Goal: Transaction & Acquisition: Purchase product/service

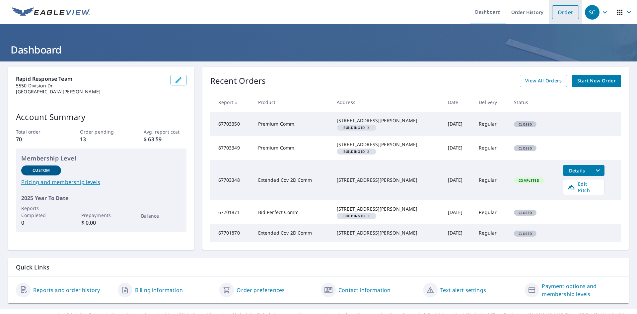
click at [553, 13] on link "Order" at bounding box center [565, 12] width 27 height 14
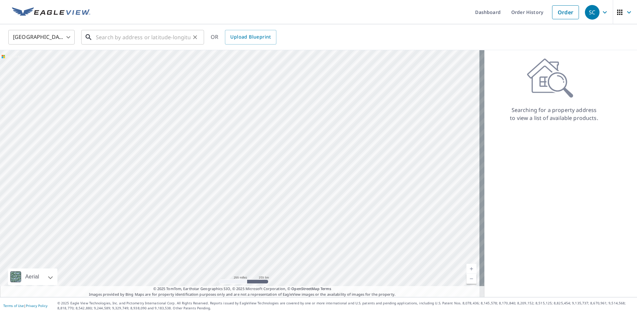
click at [102, 37] on input "text" at bounding box center [143, 37] width 95 height 19
paste input "[STREET_ADDRESS]"
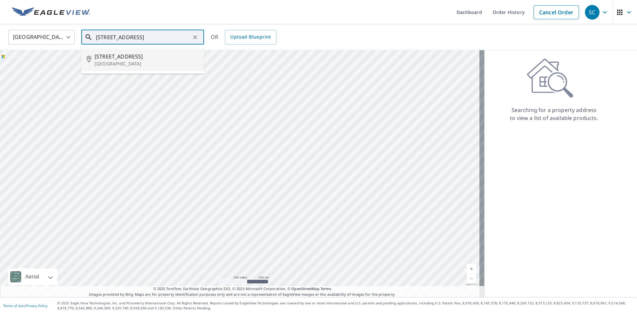
click at [150, 59] on span "[STREET_ADDRESS]" at bounding box center [147, 56] width 104 height 8
type input "[STREET_ADDRESS]"
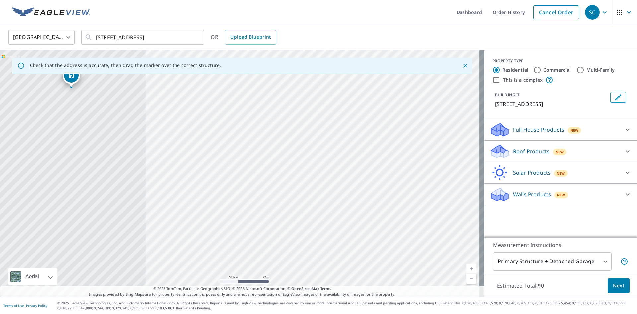
drag, startPoint x: 136, startPoint y: 172, endPoint x: 381, endPoint y: 146, distance: 246.6
click at [381, 146] on div "[STREET_ADDRESS]" at bounding box center [242, 173] width 484 height 247
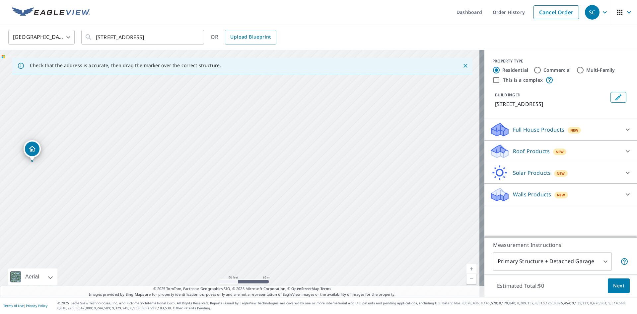
drag, startPoint x: 124, startPoint y: 112, endPoint x: 123, endPoint y: 142, distance: 29.6
click at [123, 142] on div "[STREET_ADDRESS]" at bounding box center [242, 173] width 484 height 247
click at [534, 71] on input "Commercial" at bounding box center [538, 70] width 8 height 8
radio input "true"
type input "4"
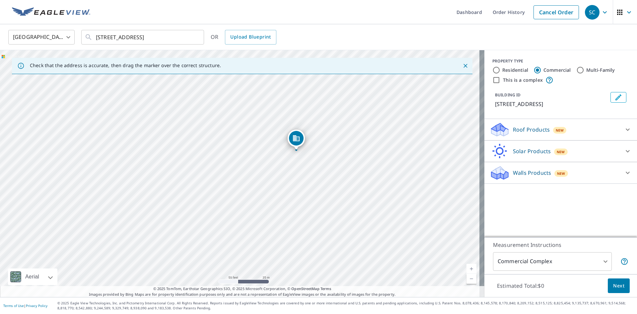
drag, startPoint x: 240, startPoint y: 163, endPoint x: 296, endPoint y: 141, distance: 60.1
drag, startPoint x: 239, startPoint y: 160, endPoint x: 224, endPoint y: 154, distance: 15.8
click at [513, 133] on p "Roof Products" at bounding box center [531, 129] width 37 height 8
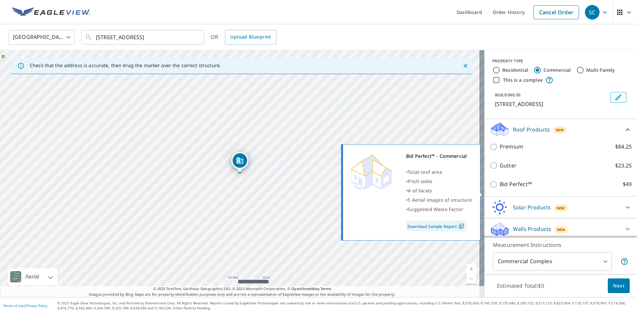
click at [490, 188] on input "Bid Perfect™ $49" at bounding box center [495, 184] width 10 height 8
checkbox input "true"
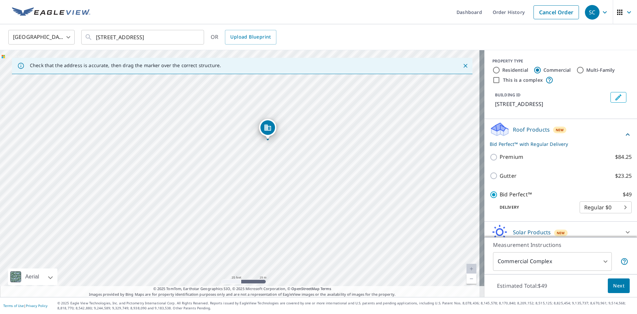
click at [613, 282] on span "Next" at bounding box center [618, 285] width 11 height 8
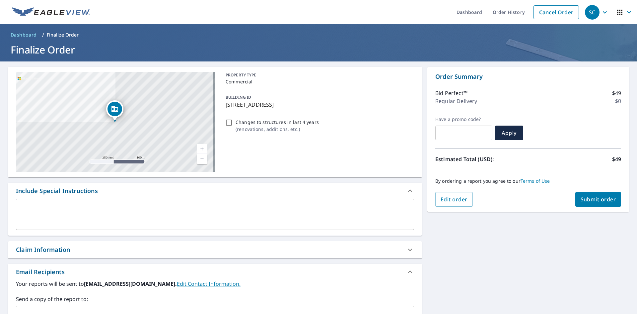
click at [52, 249] on div "Claim Information" at bounding box center [43, 249] width 54 height 9
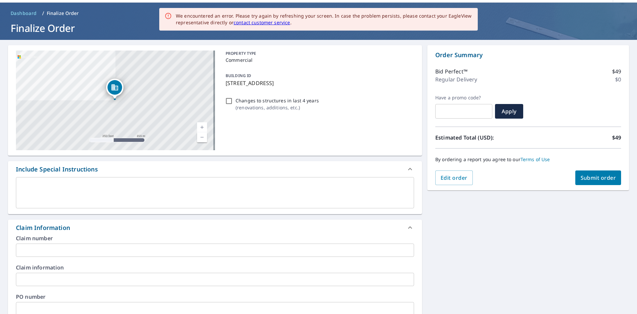
scroll to position [33, 0]
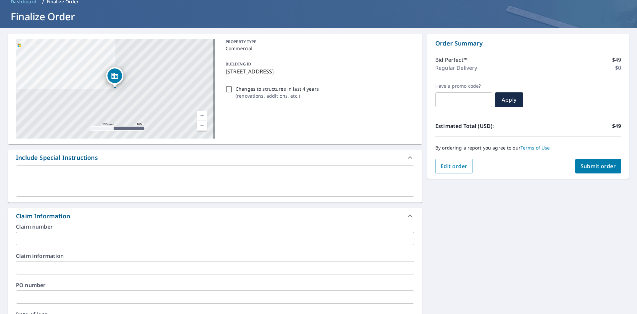
click at [33, 238] on input "text" at bounding box center [215, 238] width 398 height 13
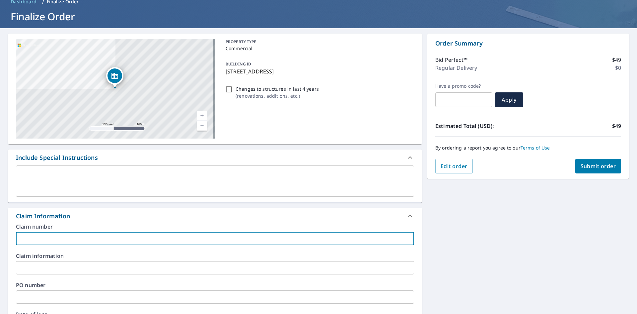
paste input "PB-CRD25006857-RE"
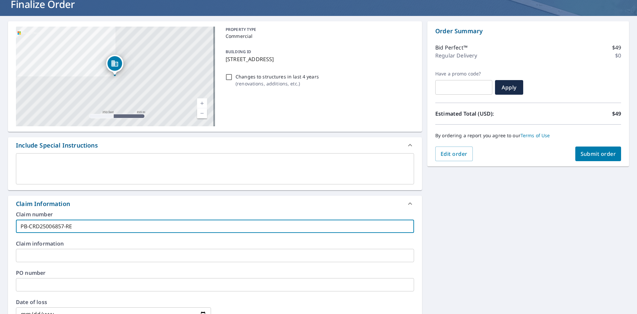
scroll to position [66, 0]
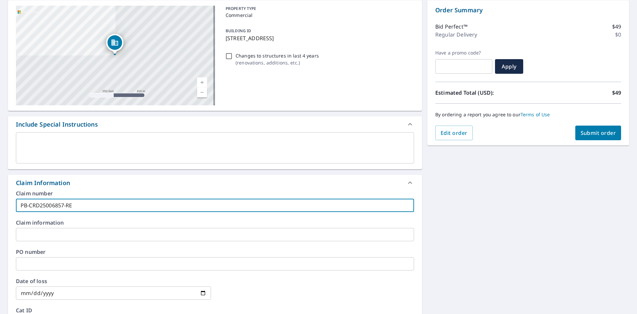
type input "PB-CRD25006857-RE"
click at [26, 236] on input "text" at bounding box center [215, 234] width 398 height 13
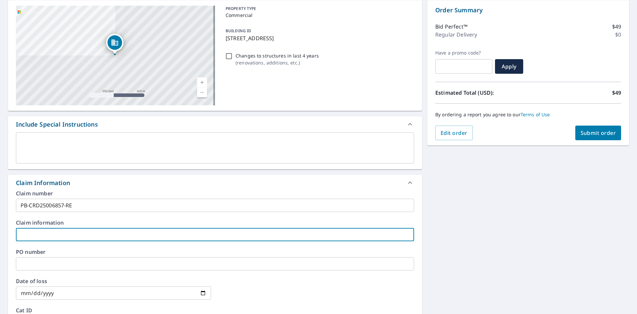
click at [35, 235] on input "text" at bounding box center [215, 234] width 398 height 13
paste input "[GEOGRAPHIC_DATA]- 6 Roof Tiles"
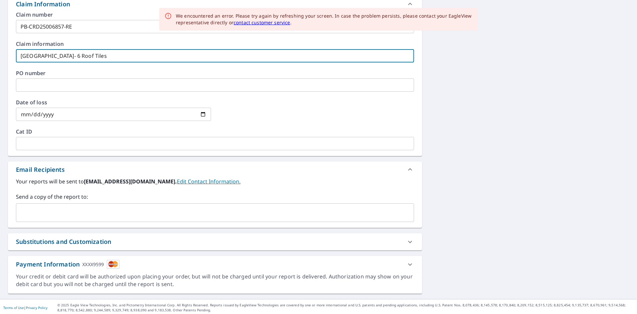
scroll to position [247, 0]
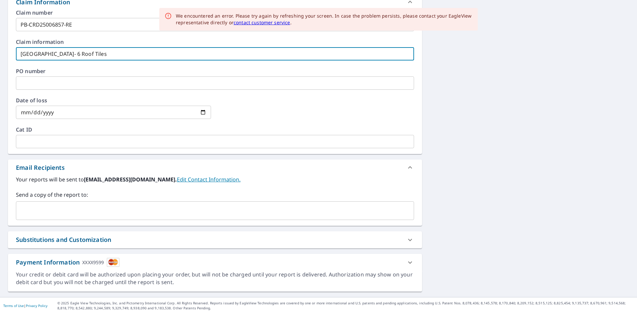
type input "[GEOGRAPHIC_DATA]- 6 Roof Tiles"
click at [39, 210] on input "text" at bounding box center [210, 210] width 382 height 13
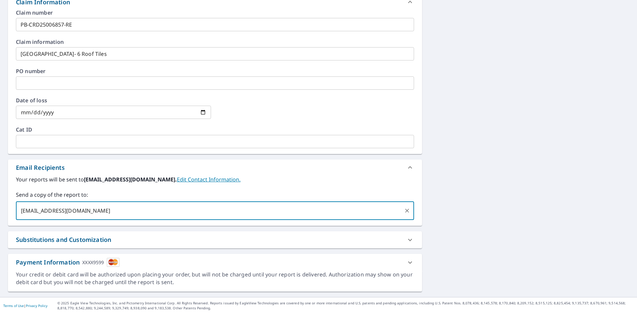
type input "[EMAIL_ADDRESS][DOMAIN_NAME]"
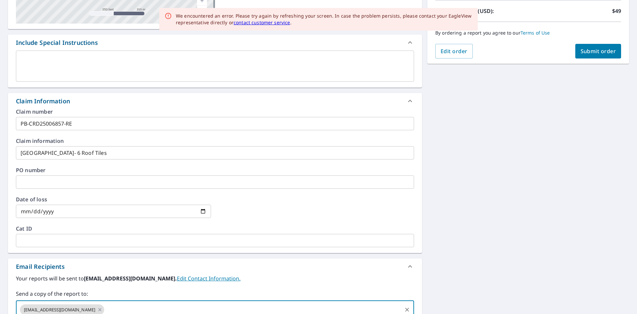
scroll to position [48, 0]
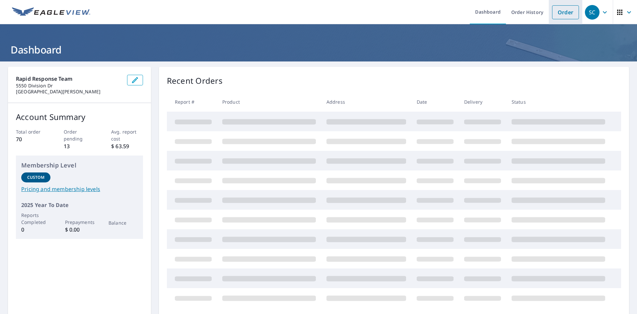
click at [562, 15] on link "Order" at bounding box center [565, 12] width 27 height 14
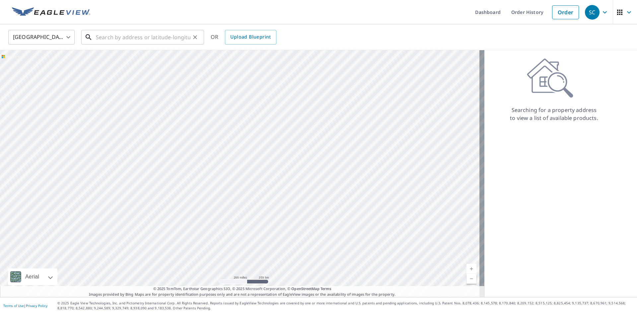
click at [97, 41] on input "text" at bounding box center [143, 37] width 95 height 19
paste input "[STREET_ADDRESS]"
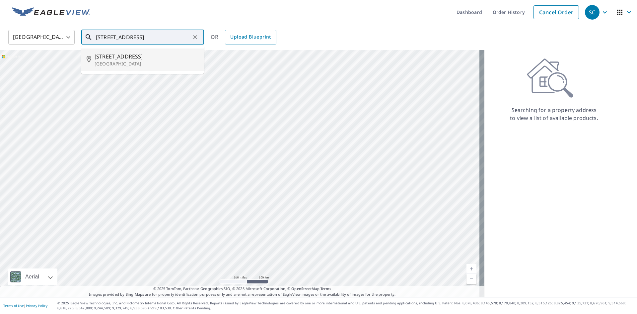
click at [132, 62] on p "[GEOGRAPHIC_DATA]" at bounding box center [147, 63] width 104 height 7
type input "[STREET_ADDRESS]"
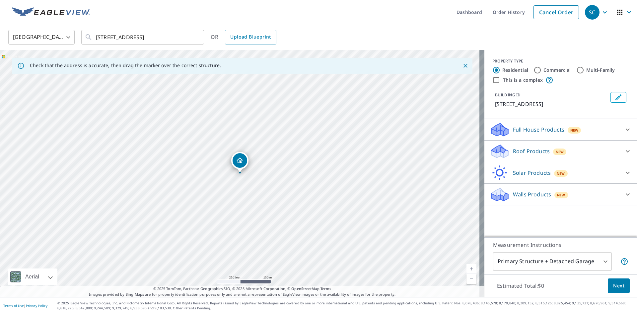
click at [534, 70] on input "Commercial" at bounding box center [538, 70] width 8 height 8
radio input "true"
type input "4"
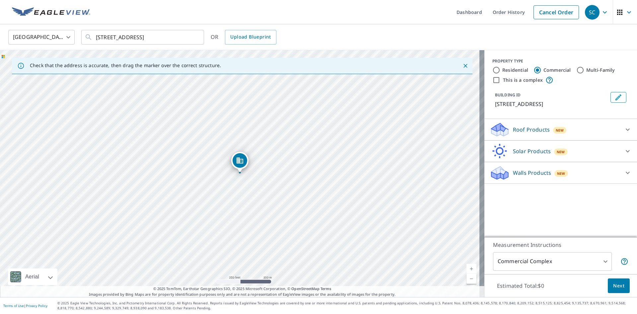
click at [531, 133] on p "Roof Products" at bounding box center [531, 129] width 37 height 8
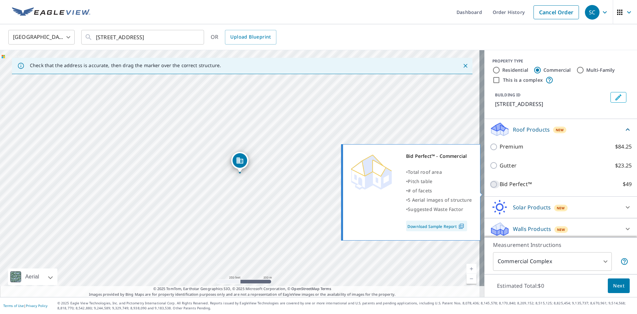
click at [490, 188] on input "Bid Perfect™ $49" at bounding box center [495, 184] width 10 height 8
checkbox input "true"
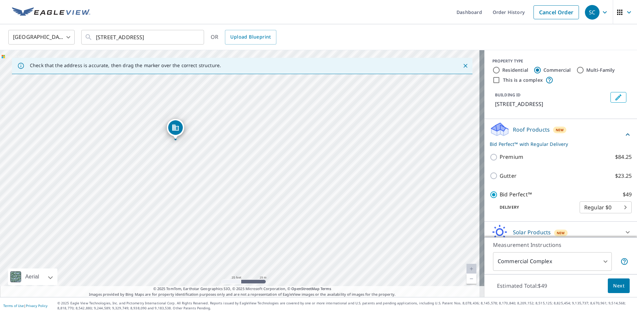
drag, startPoint x: 82, startPoint y: 185, endPoint x: 175, endPoint y: 128, distance: 109.8
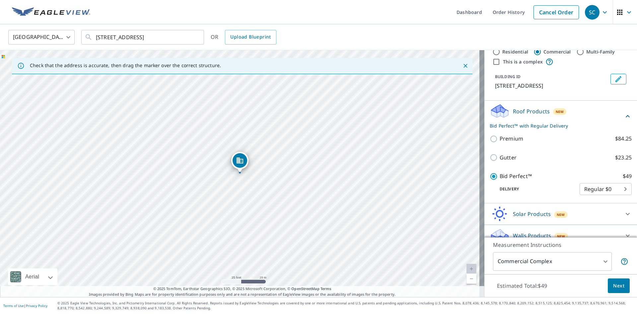
scroll to position [36, 0]
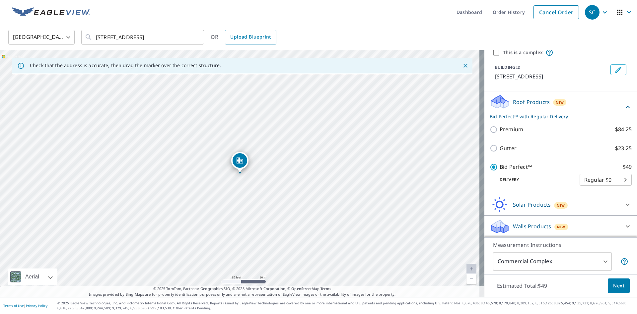
click at [622, 285] on button "Next" at bounding box center [619, 285] width 22 height 15
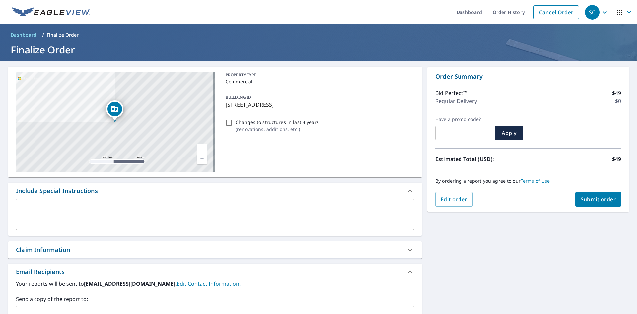
click at [186, 250] on div "Claim Information" at bounding box center [209, 249] width 386 height 9
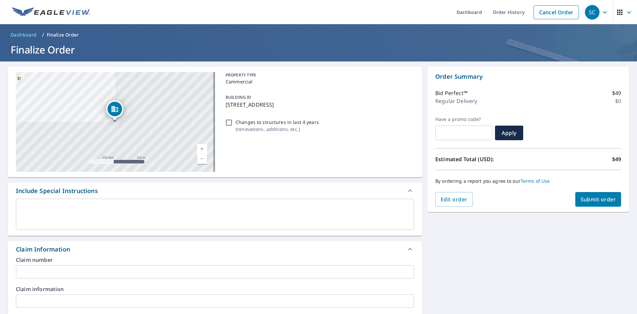
click at [42, 270] on input "text" at bounding box center [215, 271] width 398 height 13
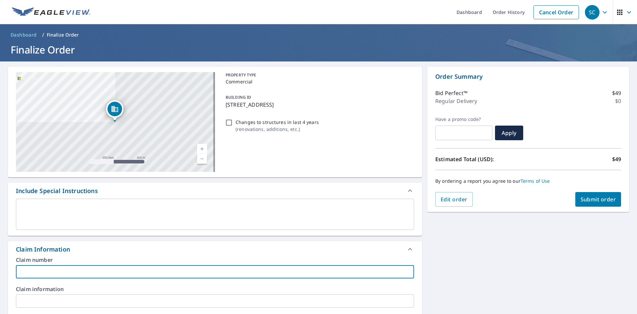
paste input "PB-CRD25006857-RE"
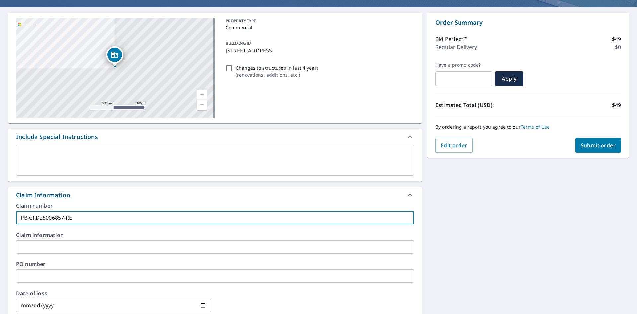
scroll to position [66, 0]
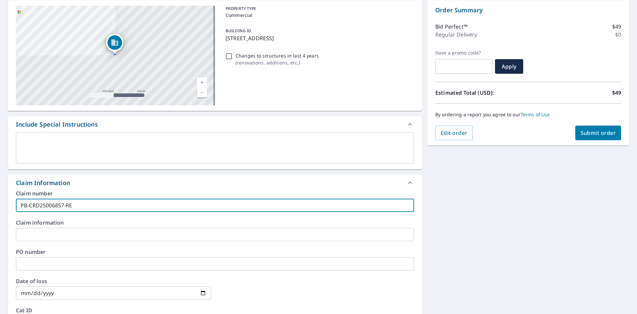
type input "PB-CRD25006857-RE"
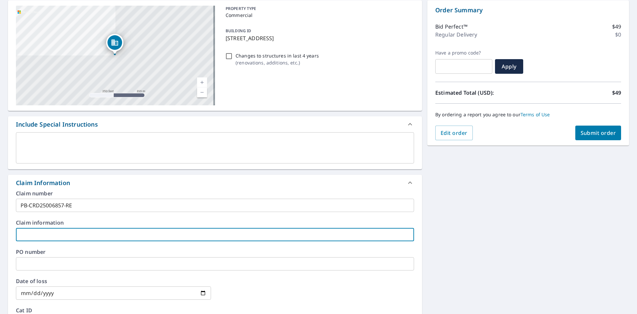
drag, startPoint x: 36, startPoint y: 233, endPoint x: 47, endPoint y: 189, distance: 45.1
click at [36, 233] on input "text" at bounding box center [215, 234] width 398 height 13
click at [63, 235] on input "text" at bounding box center [215, 234] width 398 height 13
paste input "[GEOGRAPHIC_DATA]- 6 Roof Tiles"
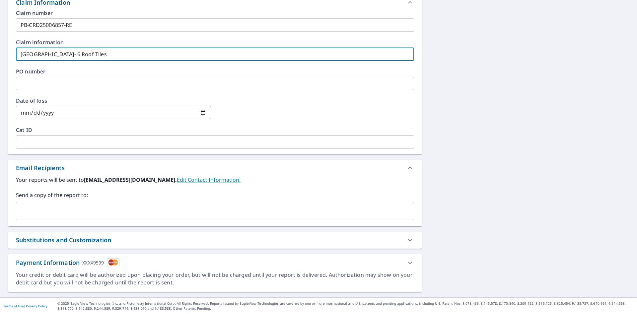
scroll to position [247, 0]
type input "[GEOGRAPHIC_DATA]- 6 Roof Tiles"
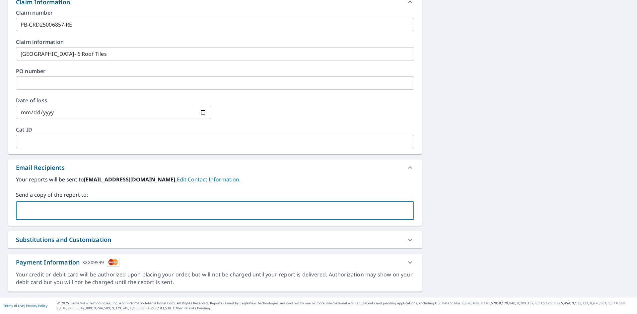
click at [31, 209] on input "text" at bounding box center [210, 210] width 382 height 13
type input "[EMAIL_ADDRESS][DOMAIN_NAME]"
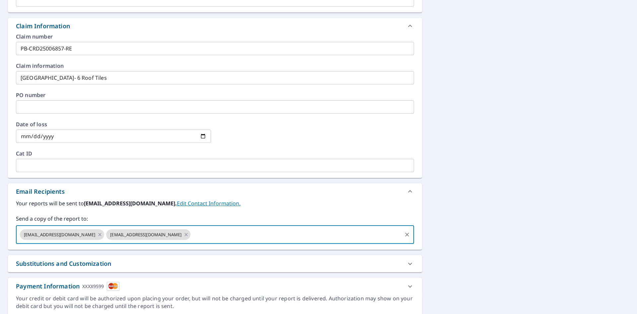
scroll to position [232, 0]
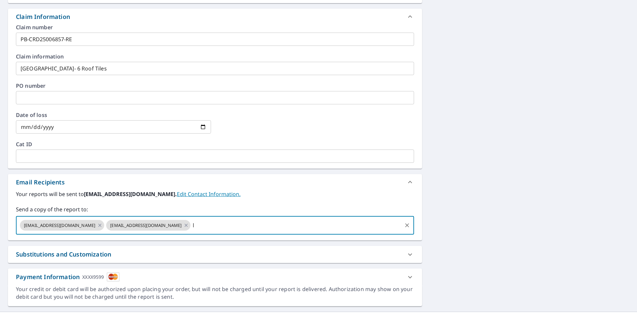
type input "l"
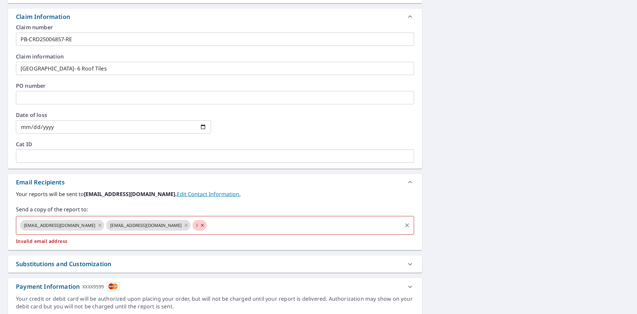
click at [208, 228] on input "text" at bounding box center [304, 225] width 193 height 13
click at [200, 225] on icon at bounding box center [202, 224] width 5 height 7
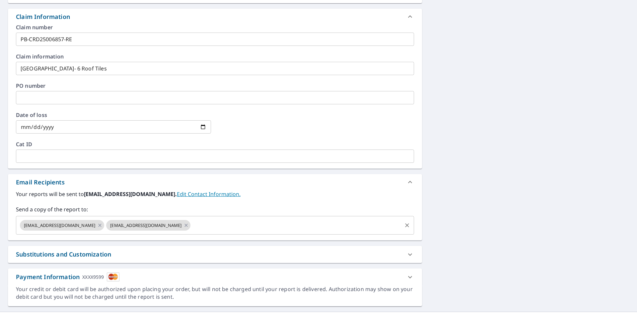
click at [191, 229] on input "text" at bounding box center [296, 225] width 210 height 13
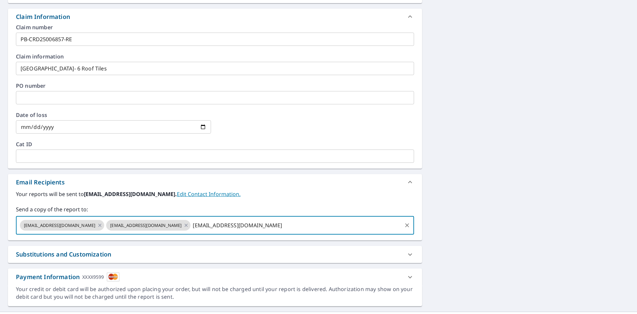
type input "[EMAIL_ADDRESS][DOMAIN_NAME]"
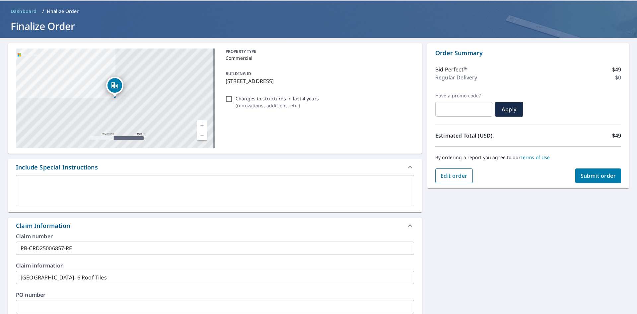
scroll to position [0, 0]
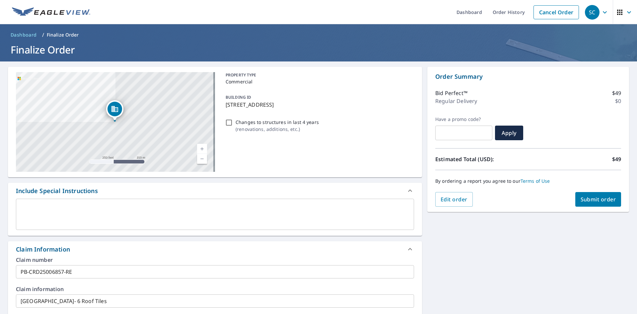
click at [591, 199] on span "Submit order" at bounding box center [599, 198] width 36 height 7
